Goal: Communication & Community: Answer question/provide support

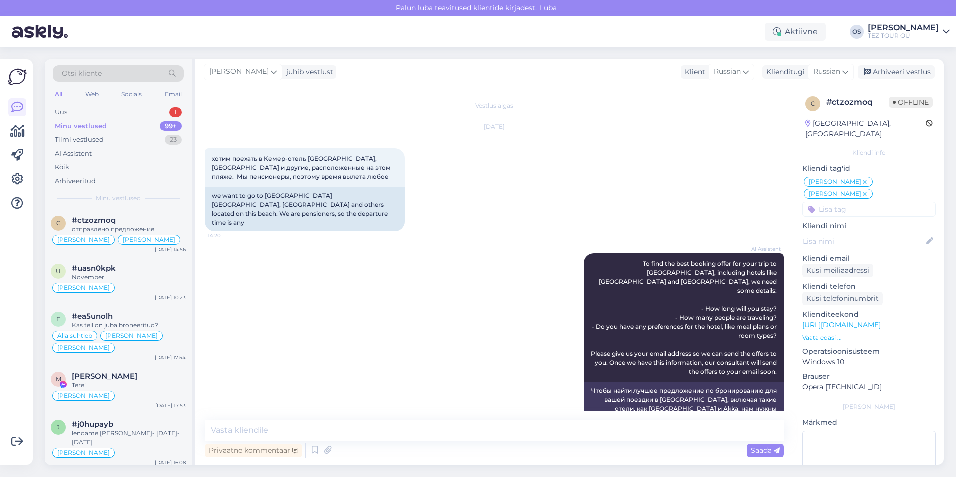
scroll to position [331, 0]
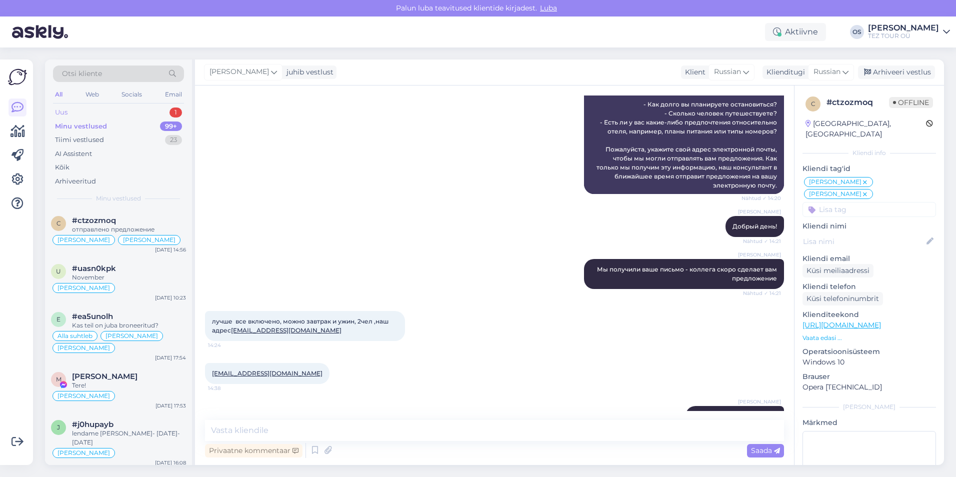
click at [70, 110] on div "Uus 1" at bounding box center [118, 112] width 131 height 14
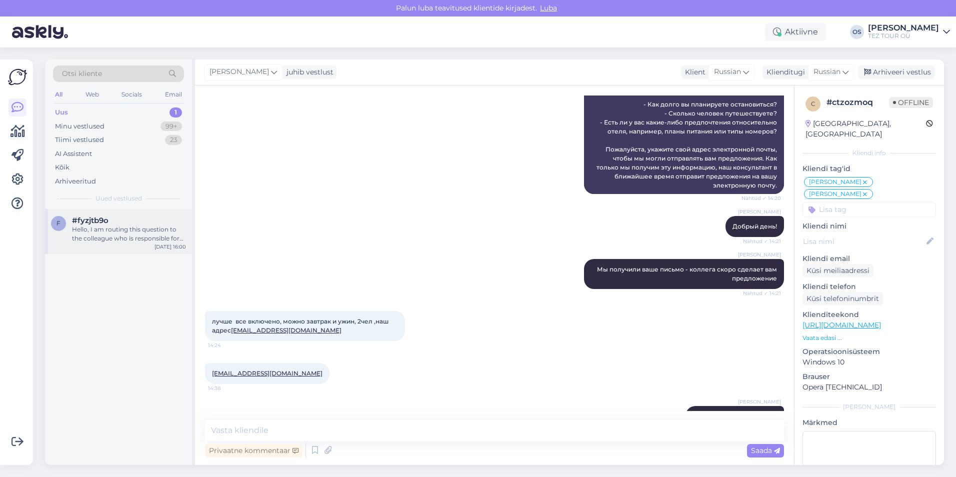
click at [135, 220] on div "#fyzjtb9o" at bounding box center [129, 220] width 114 height 9
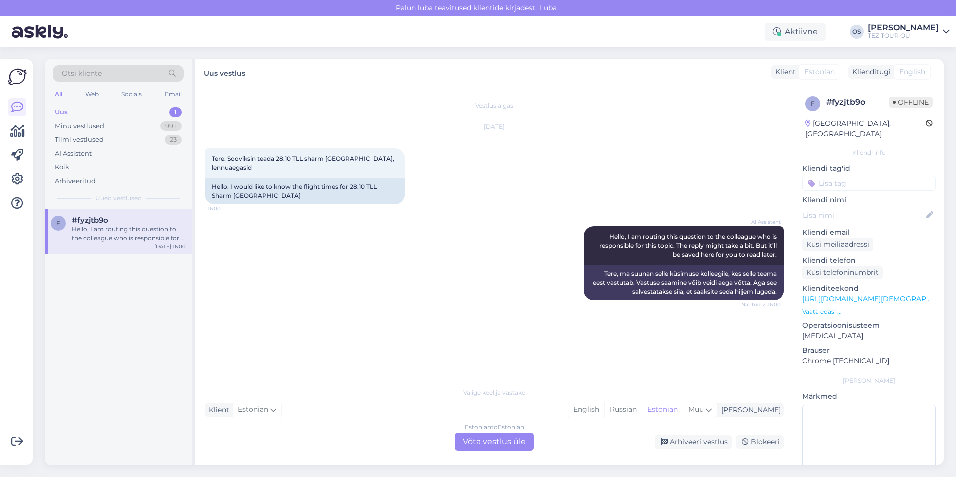
click at [484, 438] on div "Estonian to Estonian Võta vestlus üle" at bounding box center [494, 442] width 79 height 18
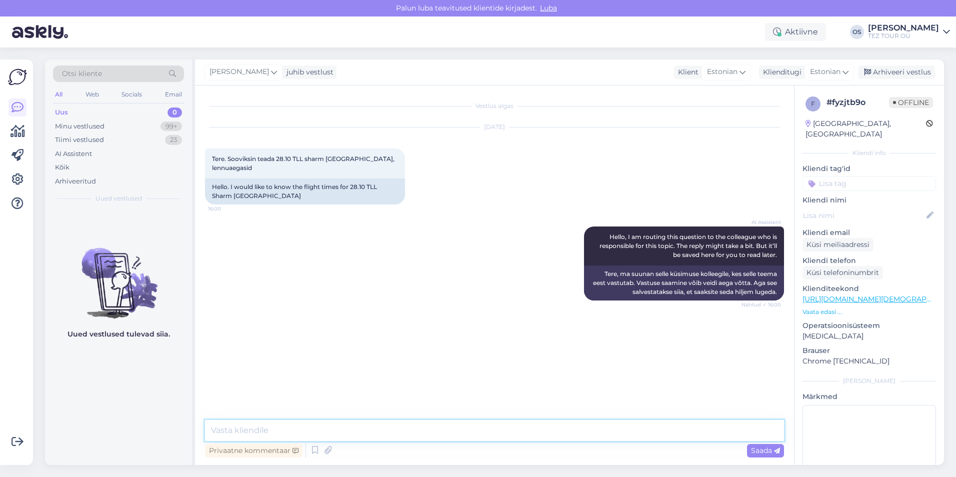
click at [290, 428] on textarea at bounding box center [494, 430] width 579 height 21
click at [754, 343] on img at bounding box center [763, 343] width 40 height 40
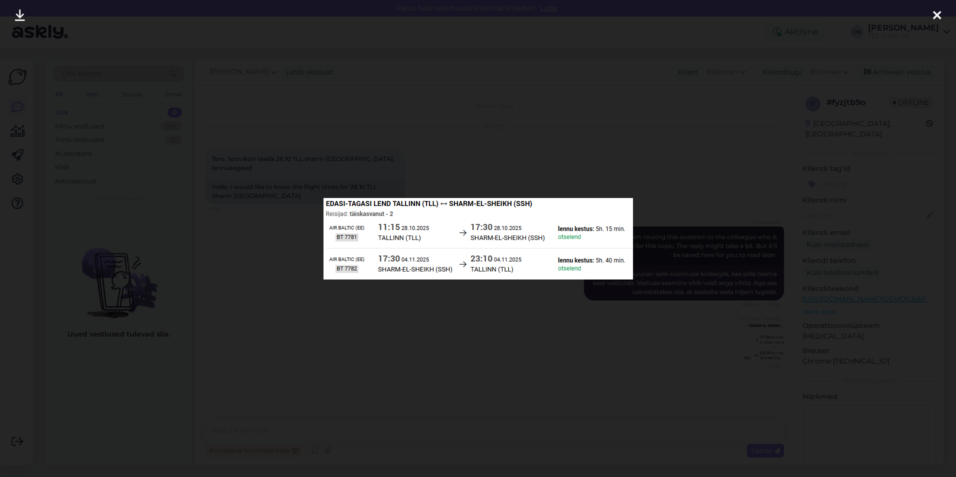
click at [939, 11] on icon at bounding box center [937, 15] width 8 height 13
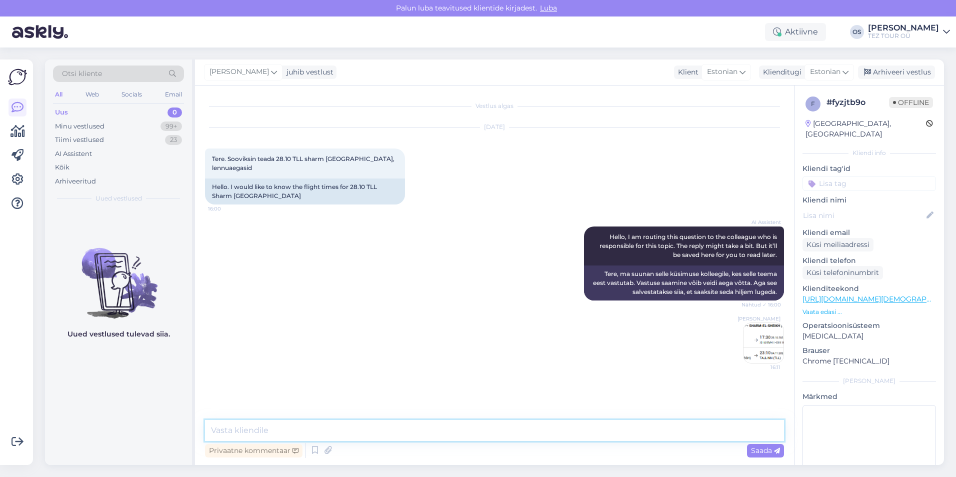
click at [302, 429] on textarea at bounding box center [494, 430] width 579 height 21
click at [91, 109] on div "Uus 0" at bounding box center [118, 112] width 131 height 14
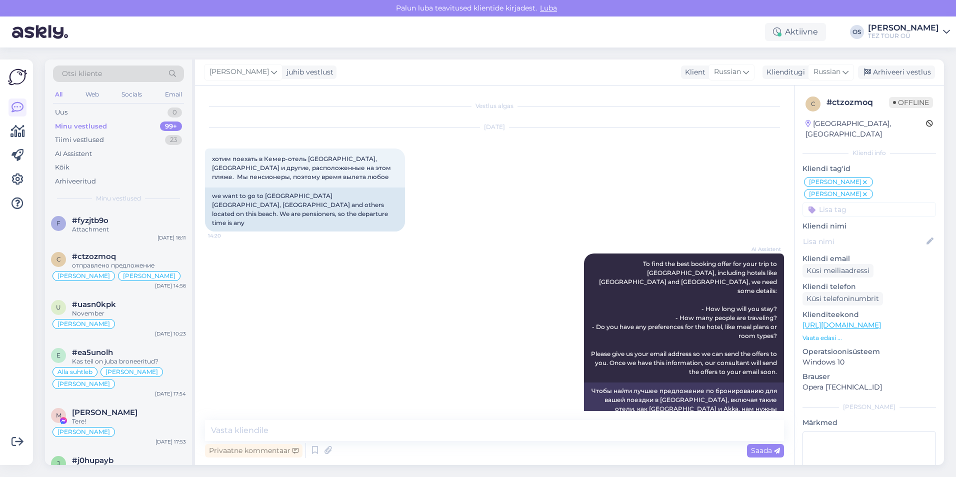
click at [82, 103] on div "All Web Socials Email" at bounding box center [118, 95] width 131 height 15
click at [80, 112] on div "Uus 0" at bounding box center [118, 112] width 131 height 14
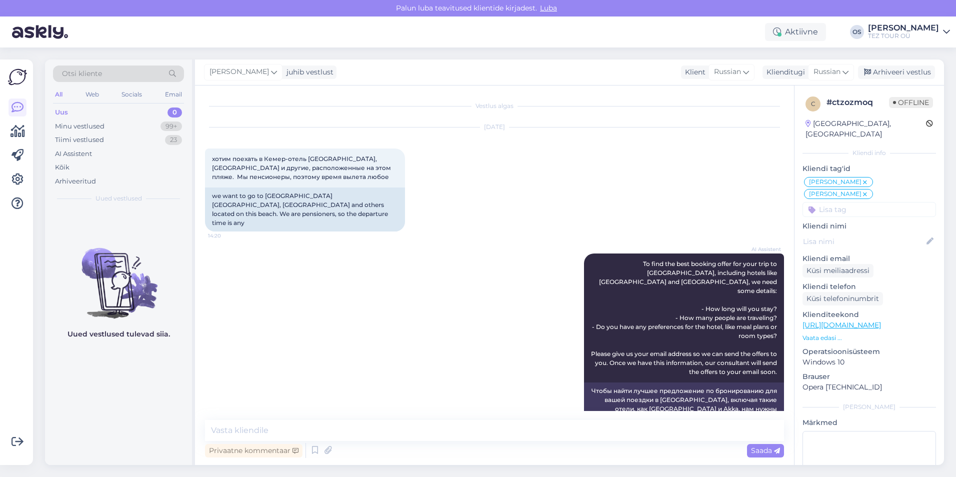
click at [106, 108] on div "Uus 0" at bounding box center [118, 112] width 131 height 14
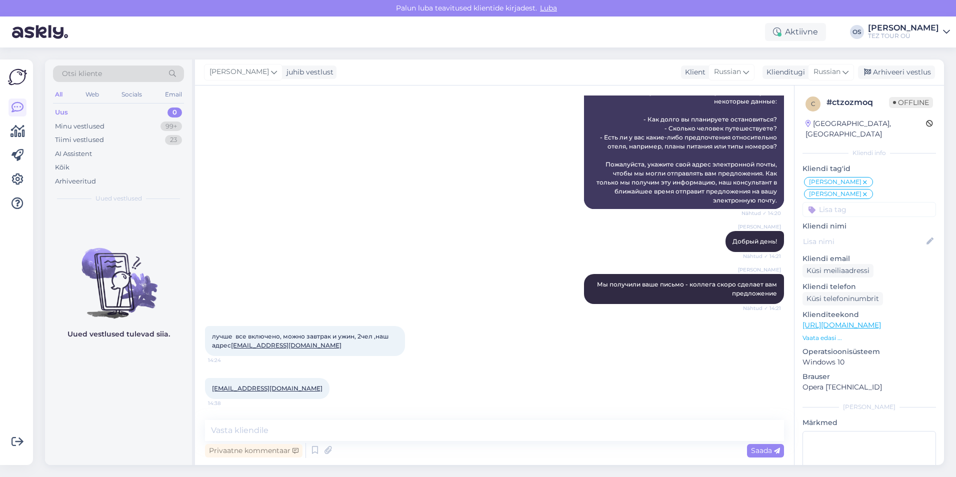
scroll to position [331, 0]
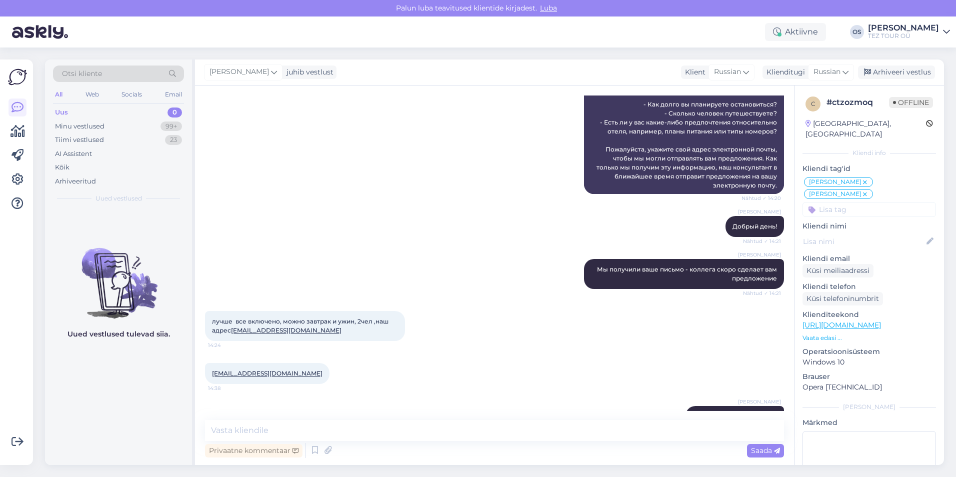
click at [105, 108] on div "Uus 0" at bounding box center [118, 112] width 131 height 14
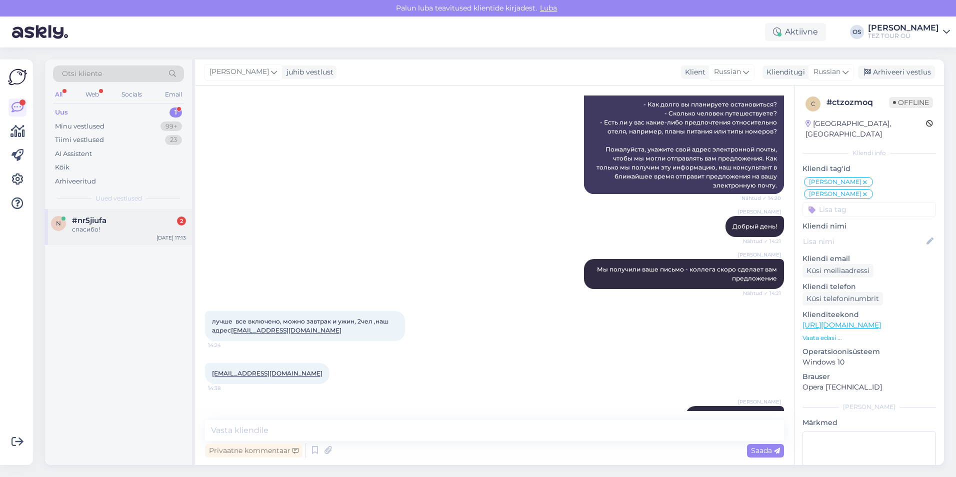
click at [130, 219] on div "#nr5jiufa 2" at bounding box center [129, 220] width 114 height 9
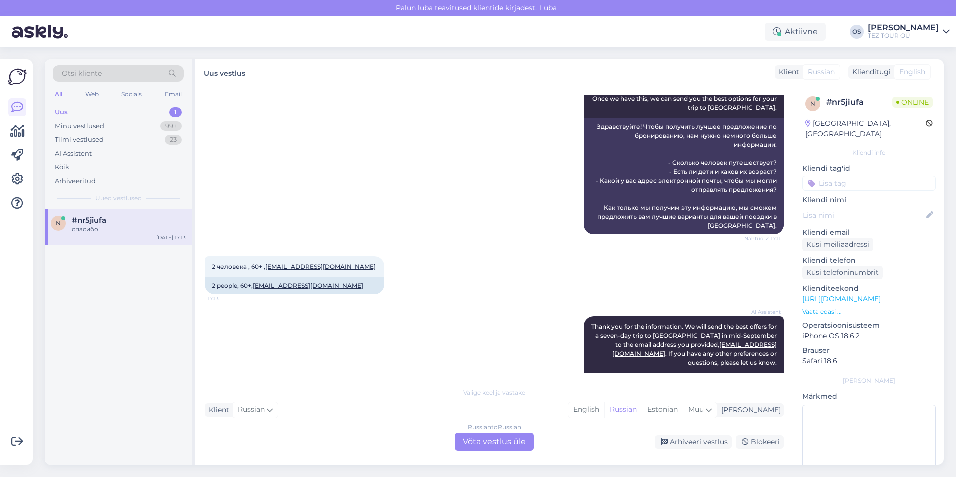
scroll to position [175, 0]
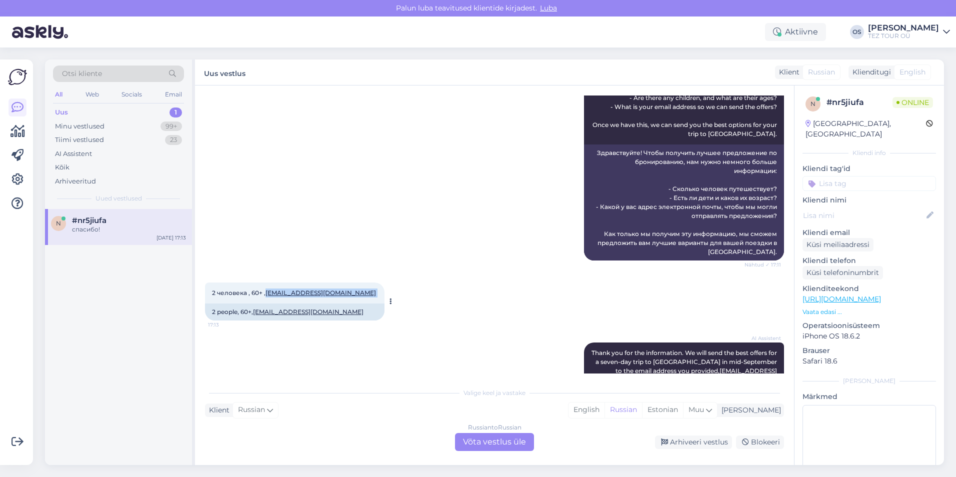
drag, startPoint x: 323, startPoint y: 291, endPoint x: 267, endPoint y: 291, distance: 56.0
click at [267, 291] on div "2 человека , 60+ , gavasto@mail.ru 17:13" at bounding box center [294, 292] width 179 height 21
drag, startPoint x: 267, startPoint y: 291, endPoint x: 276, endPoint y: 292, distance: 9.1
copy span "gavasto@mail.ru"
click at [859, 177] on input at bounding box center [868, 183] width 133 height 15
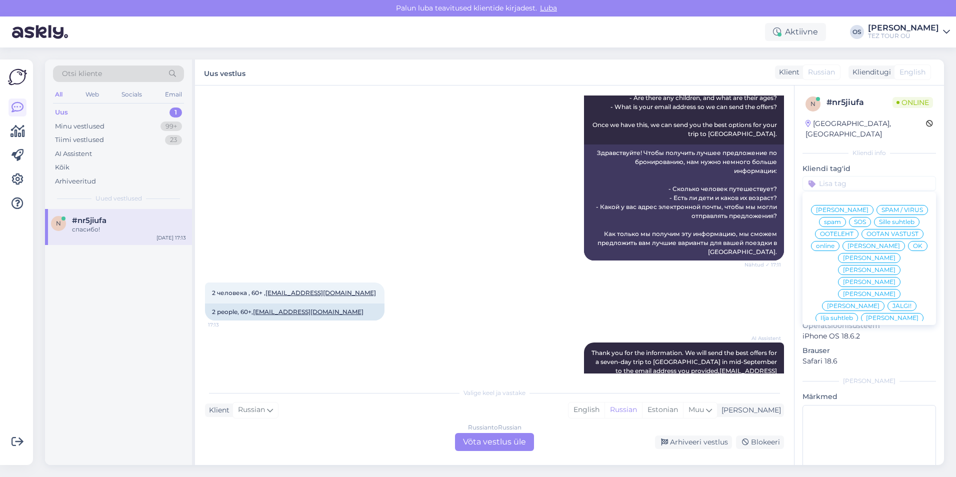
click at [847, 246] on span "[PERSON_NAME]" at bounding box center [873, 246] width 52 height 6
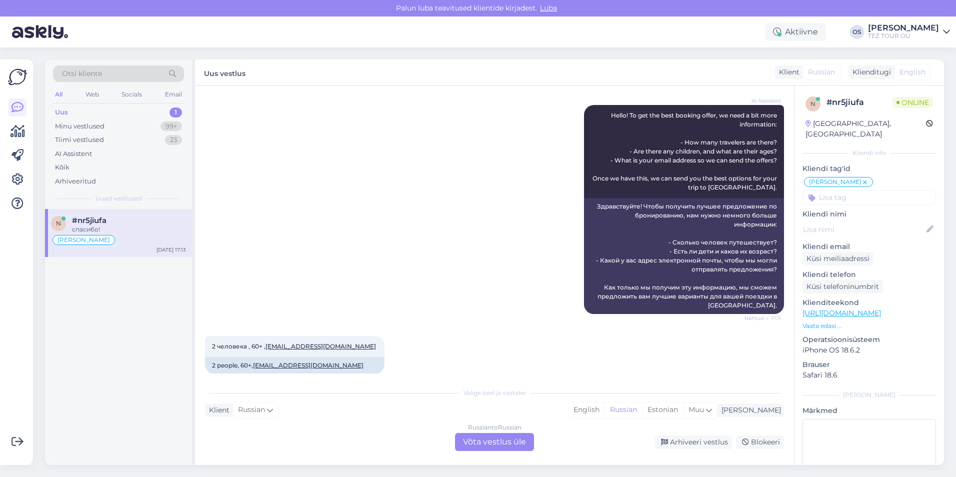
scroll to position [25, 0]
